Goal: Task Accomplishment & Management: Manage account settings

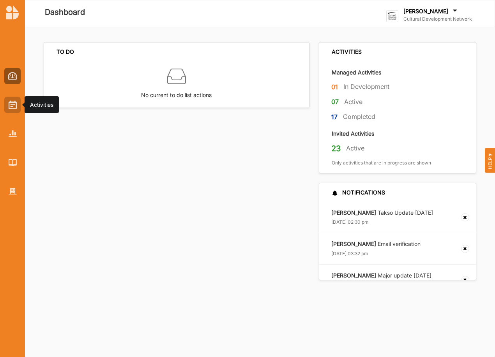
click at [11, 105] on img at bounding box center [13, 105] width 8 height 9
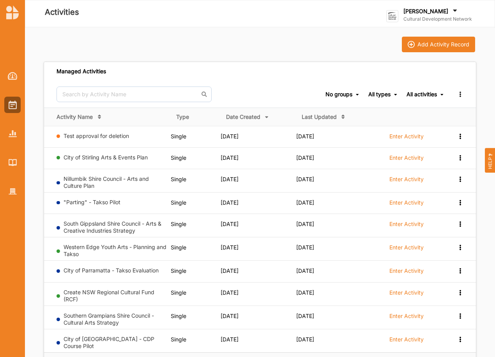
click at [438, 17] on label "Cultural Development Network" at bounding box center [437, 19] width 69 height 6
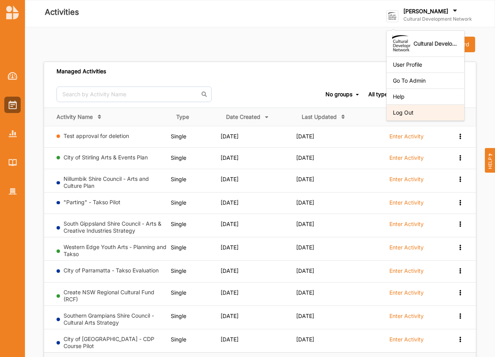
click at [409, 111] on div "Log Out" at bounding box center [425, 112] width 65 height 7
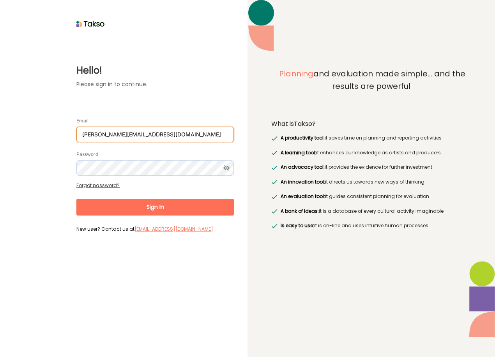
type input "[PERSON_NAME][EMAIL_ADDRESS][DOMAIN_NAME]"
